Goal: Information Seeking & Learning: Learn about a topic

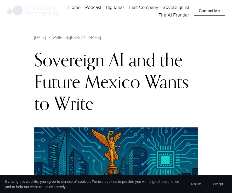
scroll to position [308, 0]
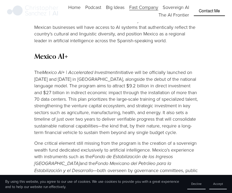
click at [68, 78] on p "The Mexico AI+ | Accelerated Investment initiative will be officially launched …" at bounding box center [116, 102] width 164 height 67
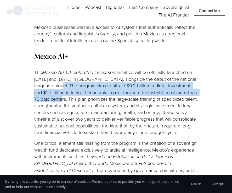
drag, startPoint x: 70, startPoint y: 77, endPoint x: 68, endPoint y: 90, distance: 12.9
click at [68, 90] on p "The Mexico AI+ | Accelerated Investment initiative will be officially launched …" at bounding box center [116, 102] width 164 height 67
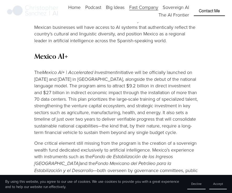
click at [108, 96] on p "The Mexico AI+ | Accelerated Investment initiative will be officially launched …" at bounding box center [116, 102] width 164 height 67
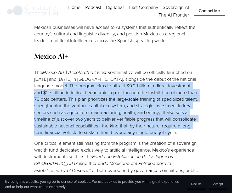
drag, startPoint x: 70, startPoint y: 78, endPoint x: 181, endPoint y: 126, distance: 120.8
click at [181, 126] on p "The Mexico AI+ | Accelerated Investment initiative will be officially launched …" at bounding box center [116, 102] width 164 height 67
copy p "The program aims to attract $9.2 billion in direct investment and $27 billion i…"
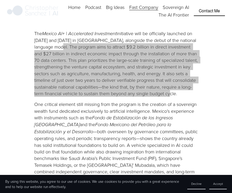
scroll to position [348, 0]
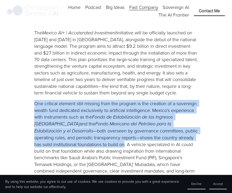
drag, startPoint x: 106, startPoint y: 138, endPoint x: 34, endPoint y: 99, distance: 81.1
click at [34, 100] on p "One critical element still missing from the program is the creation of a sovere…" at bounding box center [116, 147] width 164 height 94
copy p "One critical element still missing from the program is the creation of a sovere…"
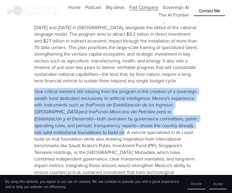
scroll to position [361, 0]
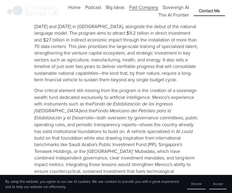
click at [103, 157] on p "One critical element still missing from the program is the creation of a sovere…" at bounding box center [116, 134] width 164 height 94
drag, startPoint x: 109, startPoint y: 125, endPoint x: 97, endPoint y: 169, distance: 44.7
click at [97, 169] on p "One critical element still missing from the program is the creation of a sovere…" at bounding box center [116, 134] width 164 height 94
copy p "A vehicle specialized in AI could build on that foundation while also drawing i…"
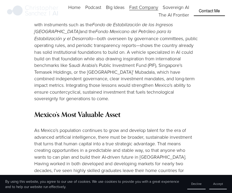
scroll to position [453, 0]
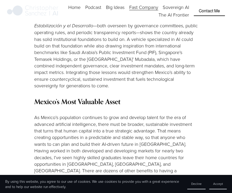
click at [133, 102] on div "Mexico just took off its gloves and stepped into the AI ring alongside nations …" at bounding box center [116, 160] width 164 height 770
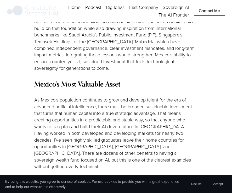
scroll to position [471, 0]
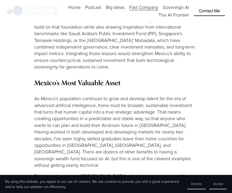
click at [109, 156] on div "Mexico just took off its gloves and stepped into the AI ring alongside nations …" at bounding box center [116, 142] width 164 height 770
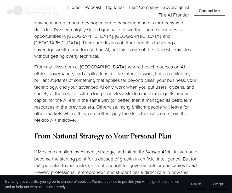
scroll to position [572, 0]
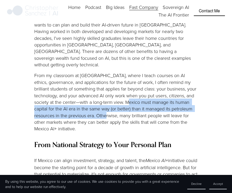
drag, startPoint x: 96, startPoint y: 103, endPoint x: 120, endPoint y: 88, distance: 27.9
click at [120, 88] on p "From my classroom at [GEOGRAPHIC_DATA], where I teach courses on AI ethics, gov…" at bounding box center [116, 102] width 164 height 60
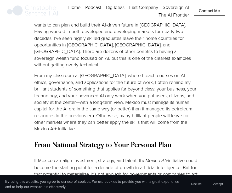
click at [113, 113] on p "From my classroom at [GEOGRAPHIC_DATA], where I teach courses on AI ethics, gov…" at bounding box center [116, 102] width 164 height 60
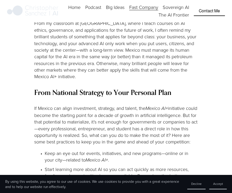
scroll to position [624, 0]
